Goal: Find specific page/section: Find specific page/section

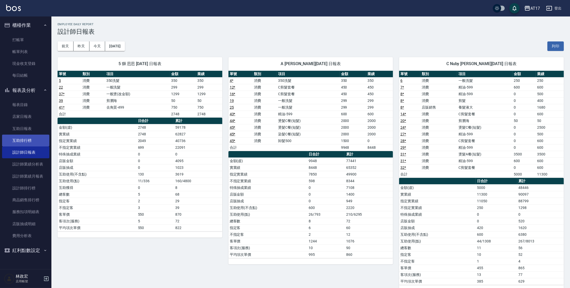
click at [16, 139] on link "互助排行榜" at bounding box center [25, 141] width 47 height 12
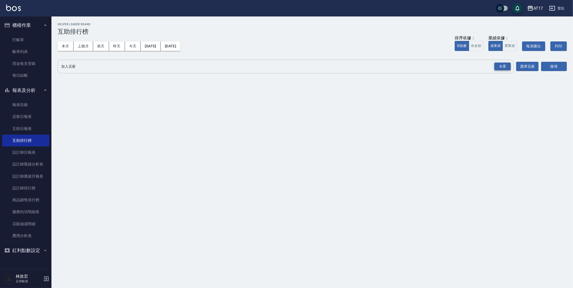
click at [496, 63] on div "全選" at bounding box center [502, 67] width 16 height 8
click at [560, 68] on button "搜尋" at bounding box center [554, 67] width 26 height 10
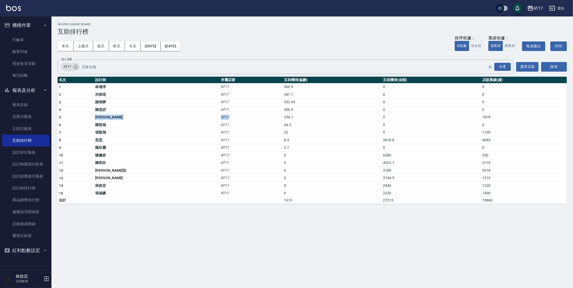
drag, startPoint x: 98, startPoint y: 118, endPoint x: 240, endPoint y: 117, distance: 142.0
click at [236, 118] on tr "5 [PERSON_NAME] AT17 254.1 0 1879" at bounding box center [312, 117] width 509 height 8
click at [283, 117] on td "254.1" at bounding box center [332, 117] width 99 height 8
click at [33, 164] on link "設計師業績分析表" at bounding box center [25, 164] width 47 height 12
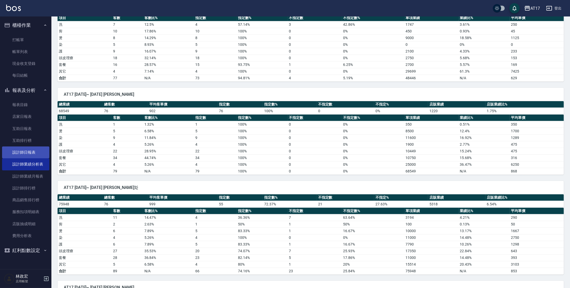
scroll to position [365, 0]
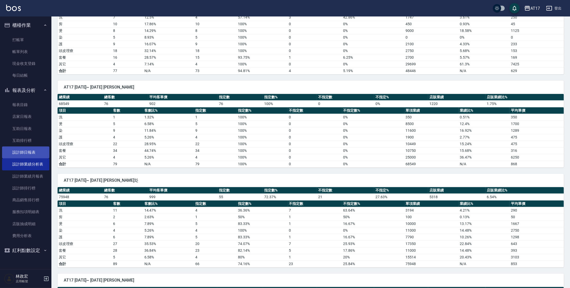
click at [27, 153] on link "設計師日報表" at bounding box center [25, 152] width 47 height 12
